Goal: Information Seeking & Learning: Learn about a topic

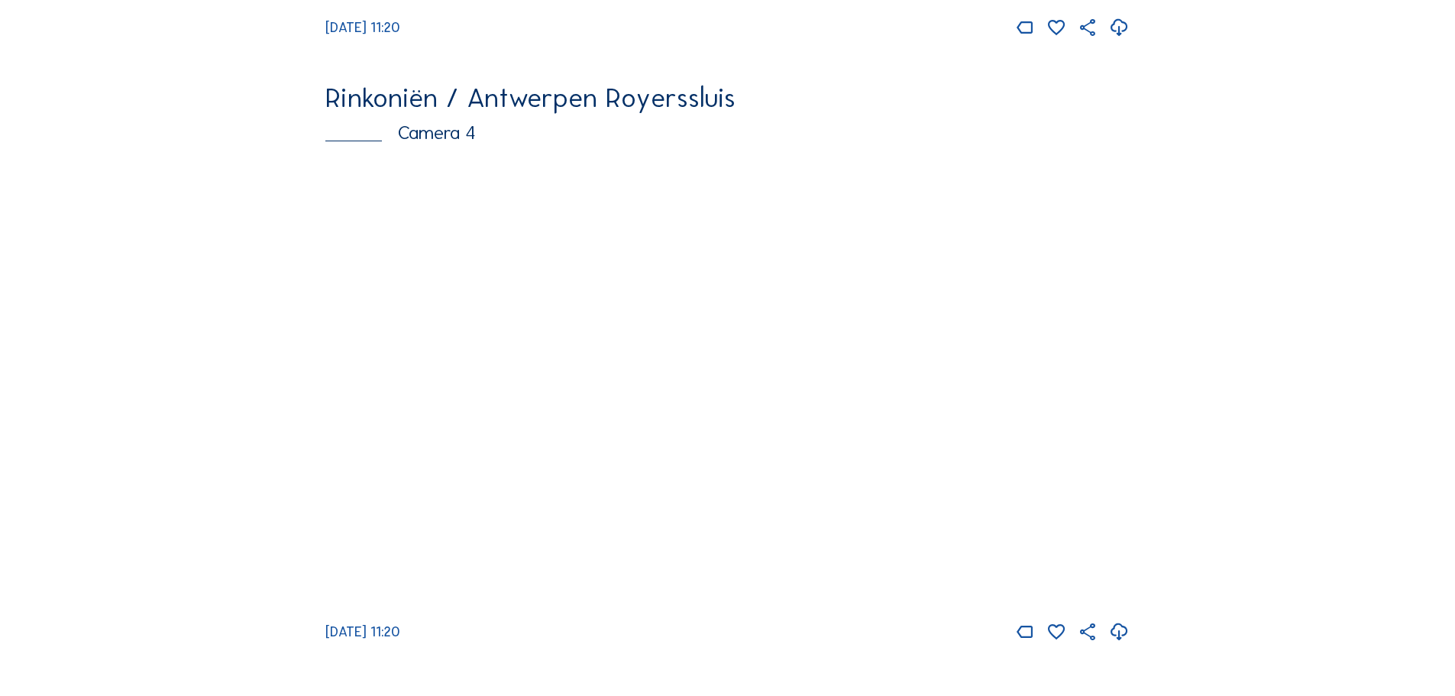
scroll to position [2521, 0]
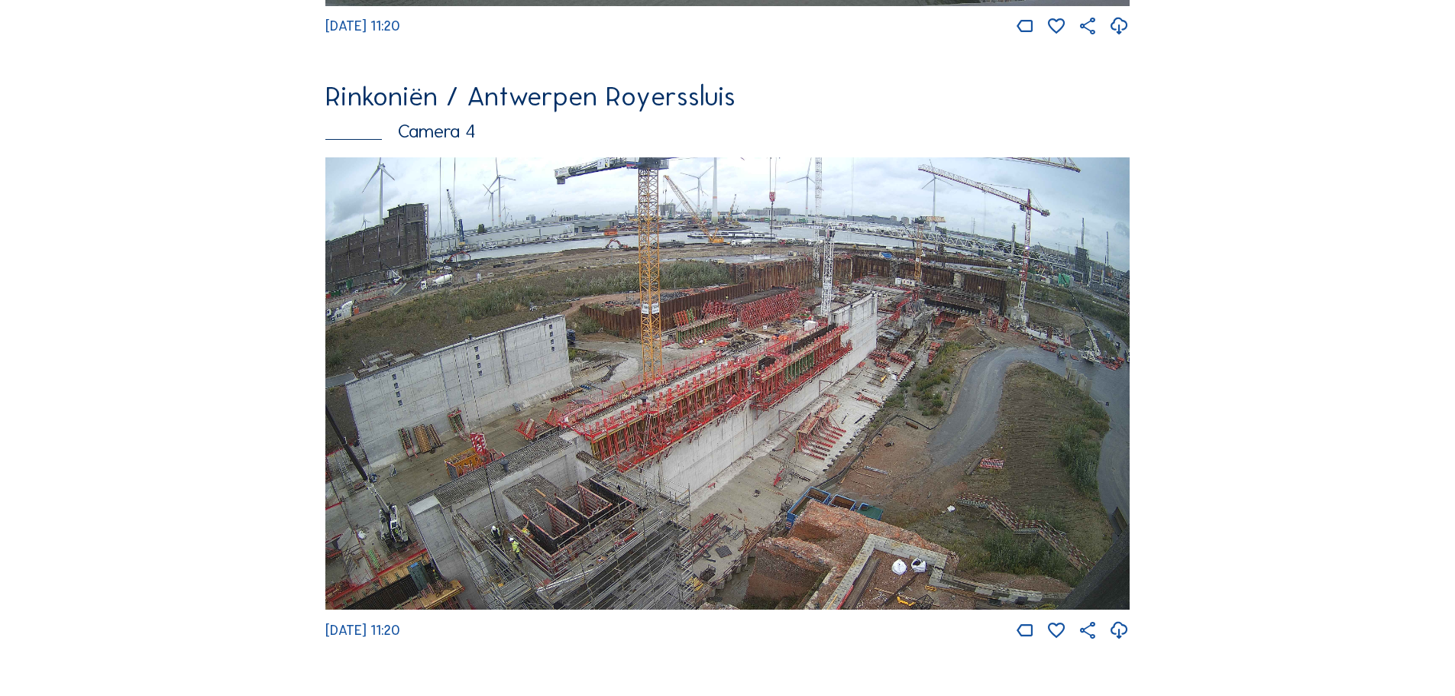
click at [983, 338] on img at bounding box center [727, 383] width 804 height 453
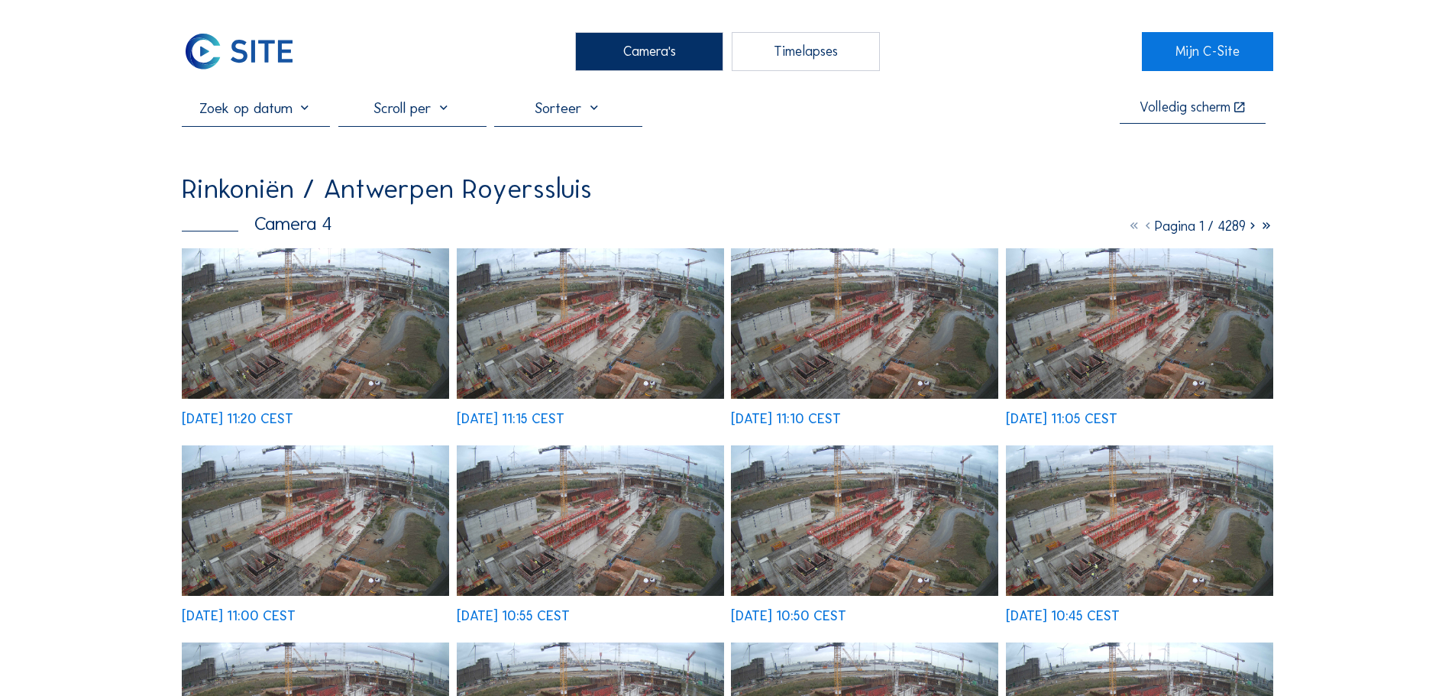
click at [354, 323] on img at bounding box center [315, 323] width 267 height 150
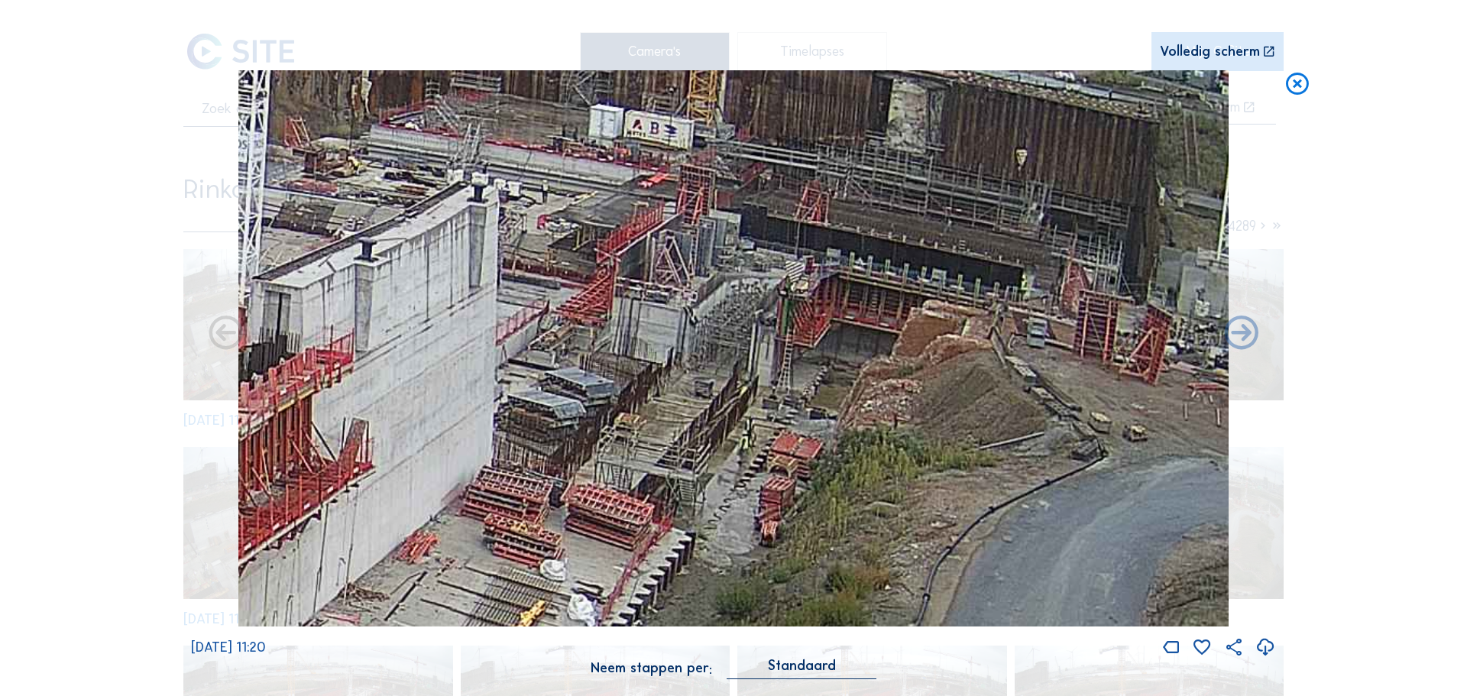
drag, startPoint x: 898, startPoint y: 329, endPoint x: 874, endPoint y: 329, distance: 23.7
click at [874, 329] on img at bounding box center [733, 348] width 990 height 557
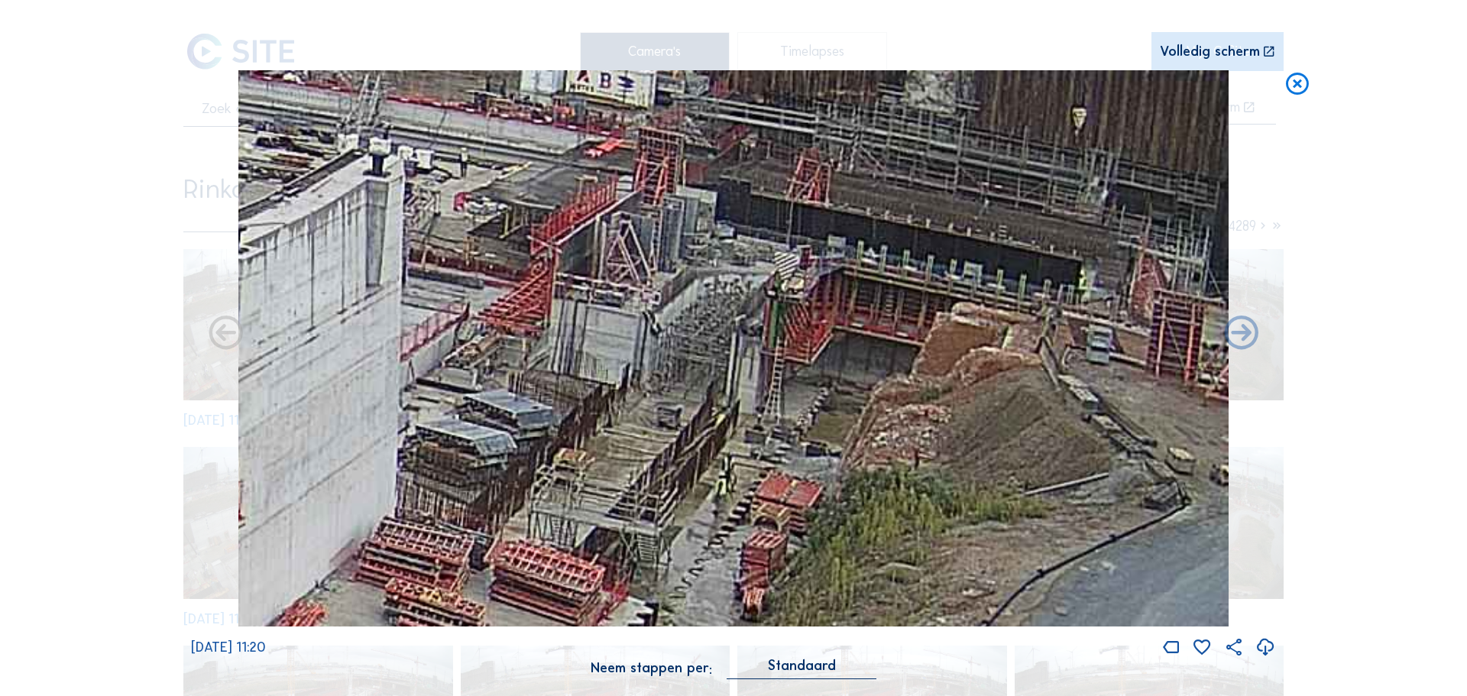
click at [1297, 86] on icon at bounding box center [1296, 84] width 27 height 28
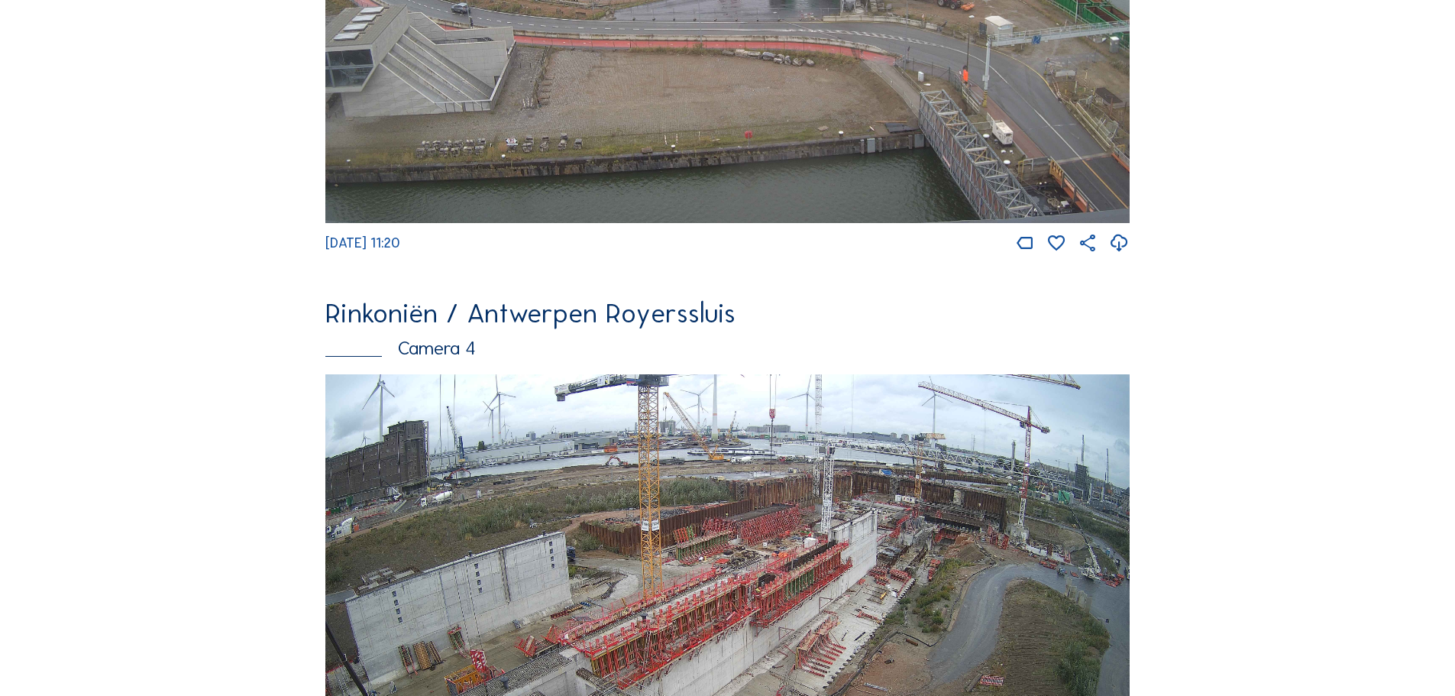
scroll to position [2276, 0]
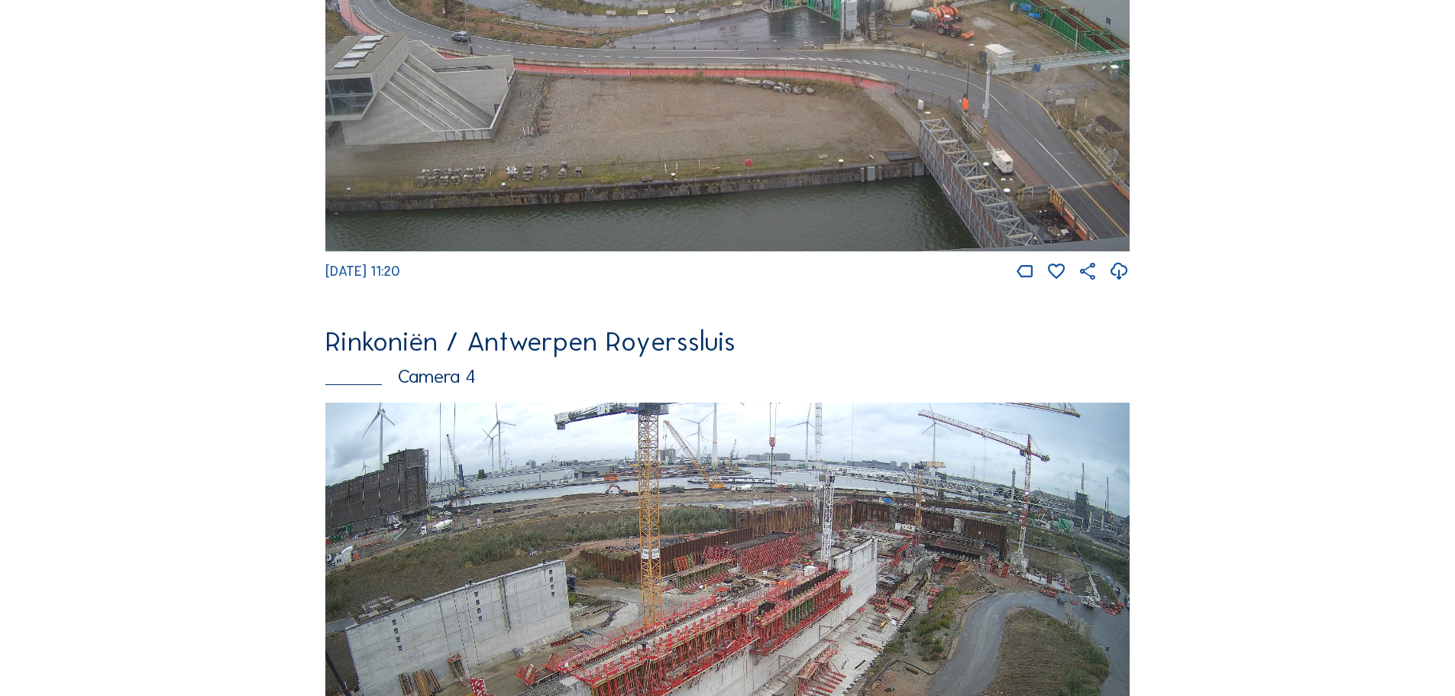
click at [902, 27] on img at bounding box center [727, 24] width 804 height 453
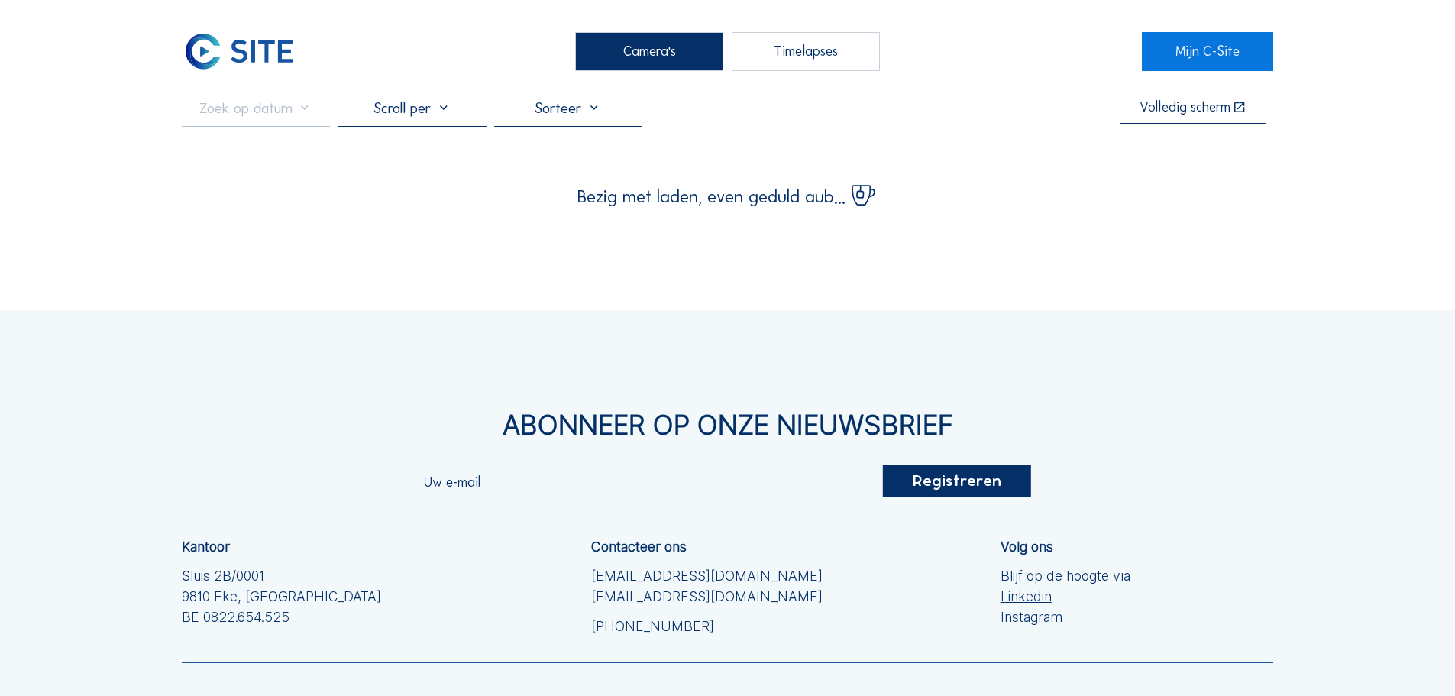
click at [307, 199] on div "Bezig met laden, even geduld aub..." at bounding box center [728, 190] width 1092 height 31
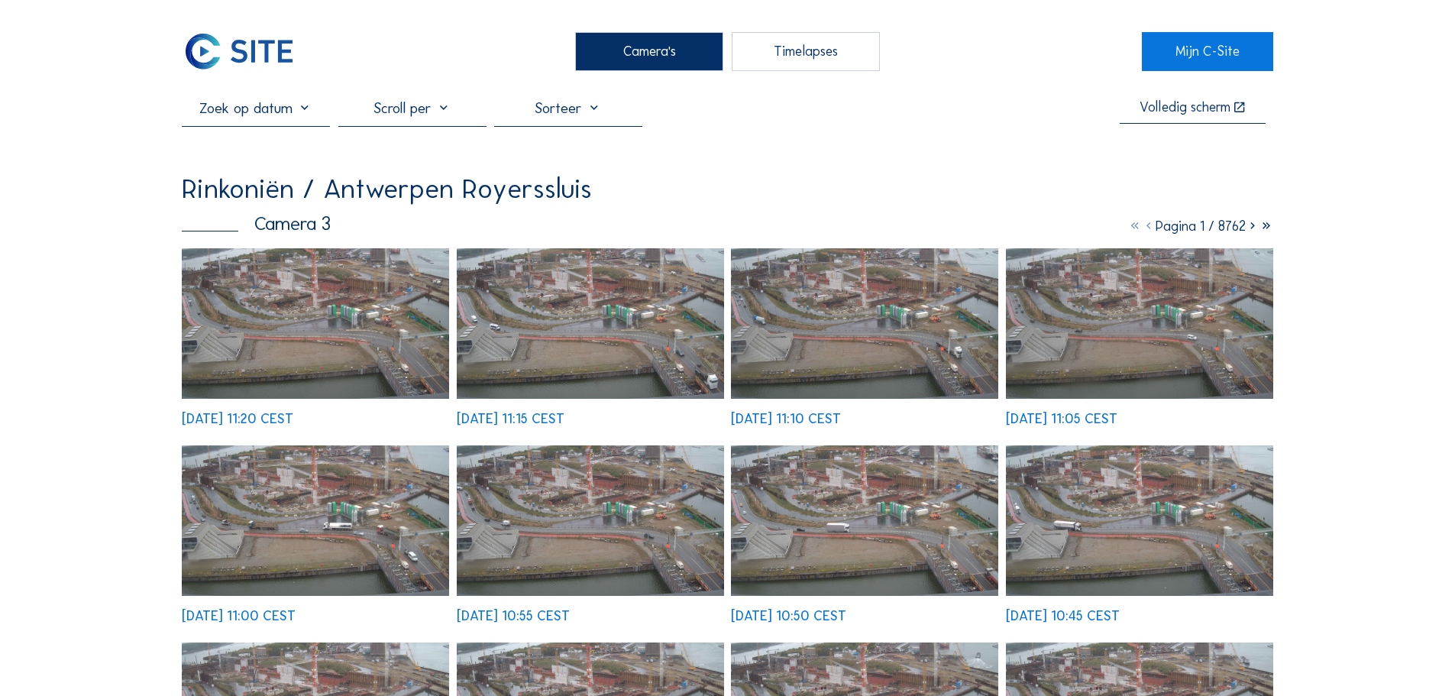
click at [270, 310] on img at bounding box center [315, 323] width 267 height 150
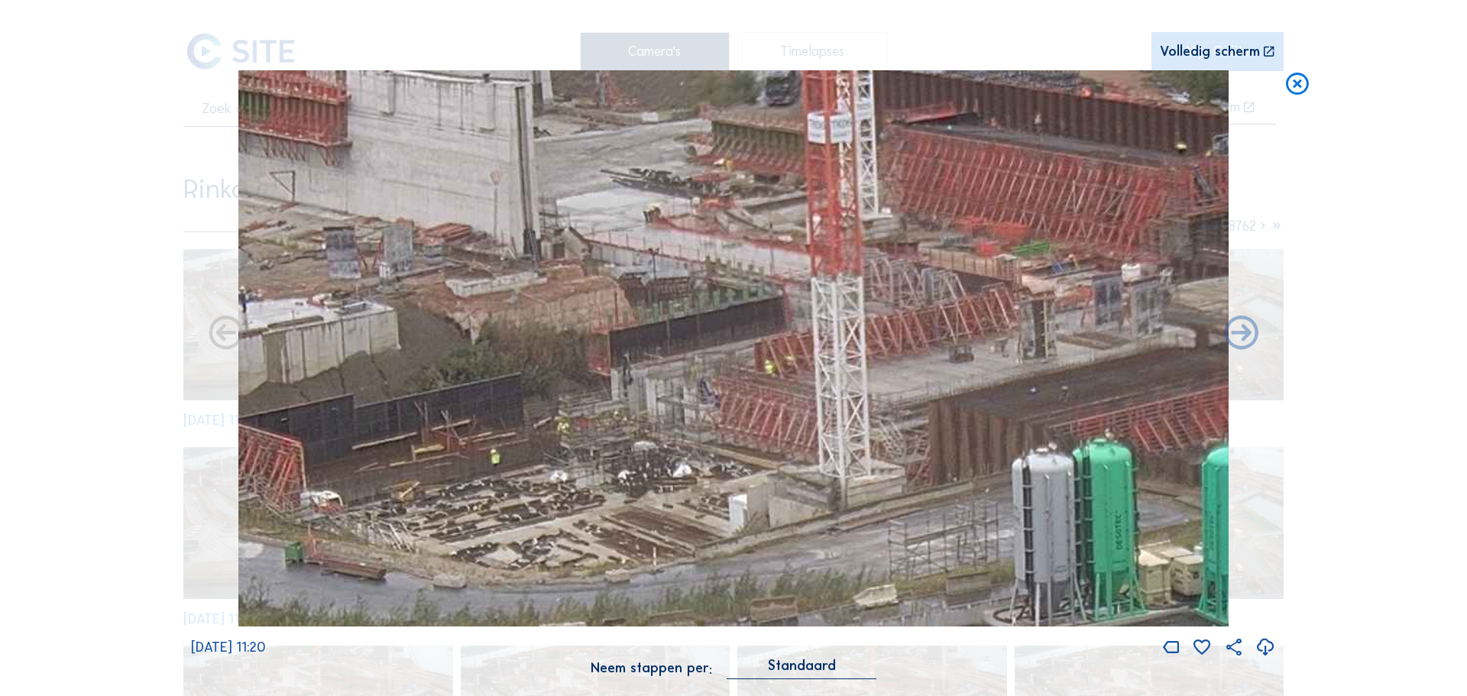
drag, startPoint x: 785, startPoint y: 245, endPoint x: 800, endPoint y: 364, distance: 120.0
click at [800, 364] on img at bounding box center [733, 348] width 990 height 557
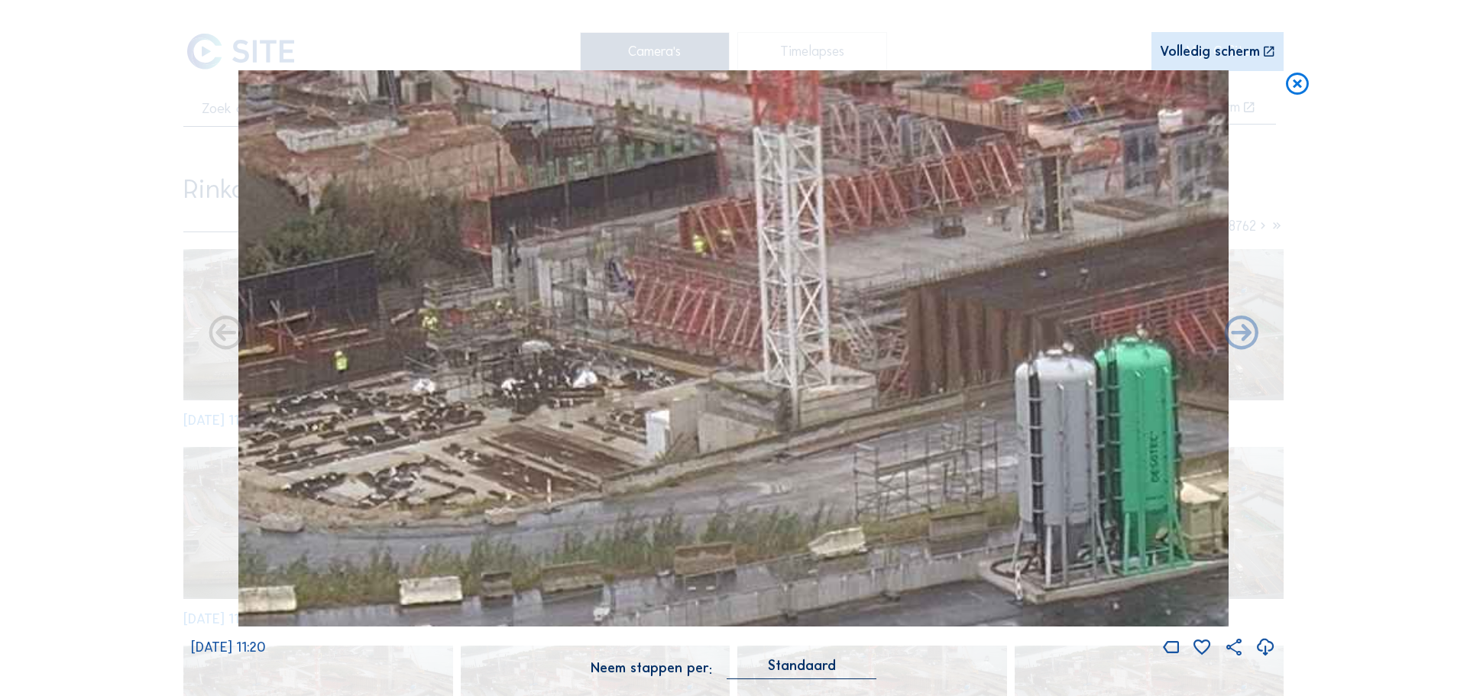
drag, startPoint x: 712, startPoint y: 519, endPoint x: 642, endPoint y: 380, distance: 156.1
click at [642, 380] on img at bounding box center [733, 348] width 990 height 557
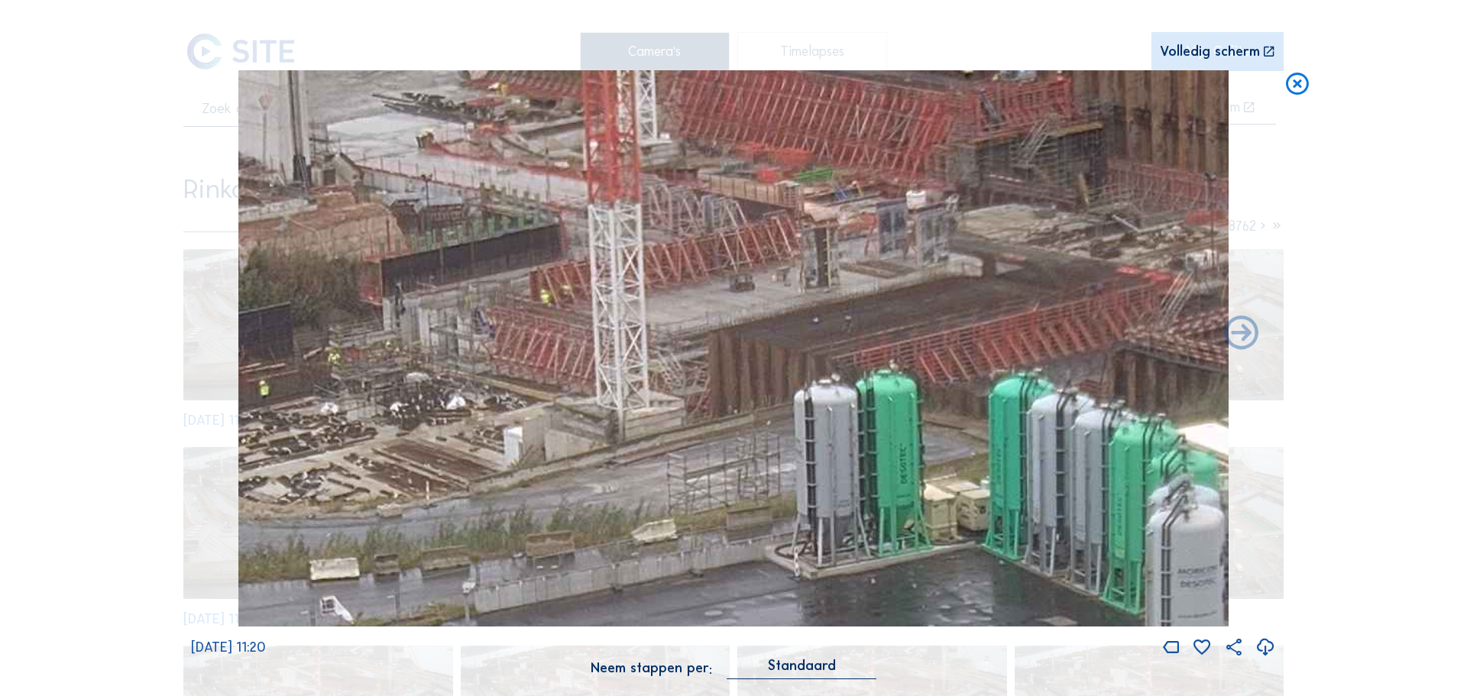
click at [1306, 79] on icon at bounding box center [1296, 84] width 27 height 28
